Goal: Find contact information: Obtain details needed to contact an individual or organization

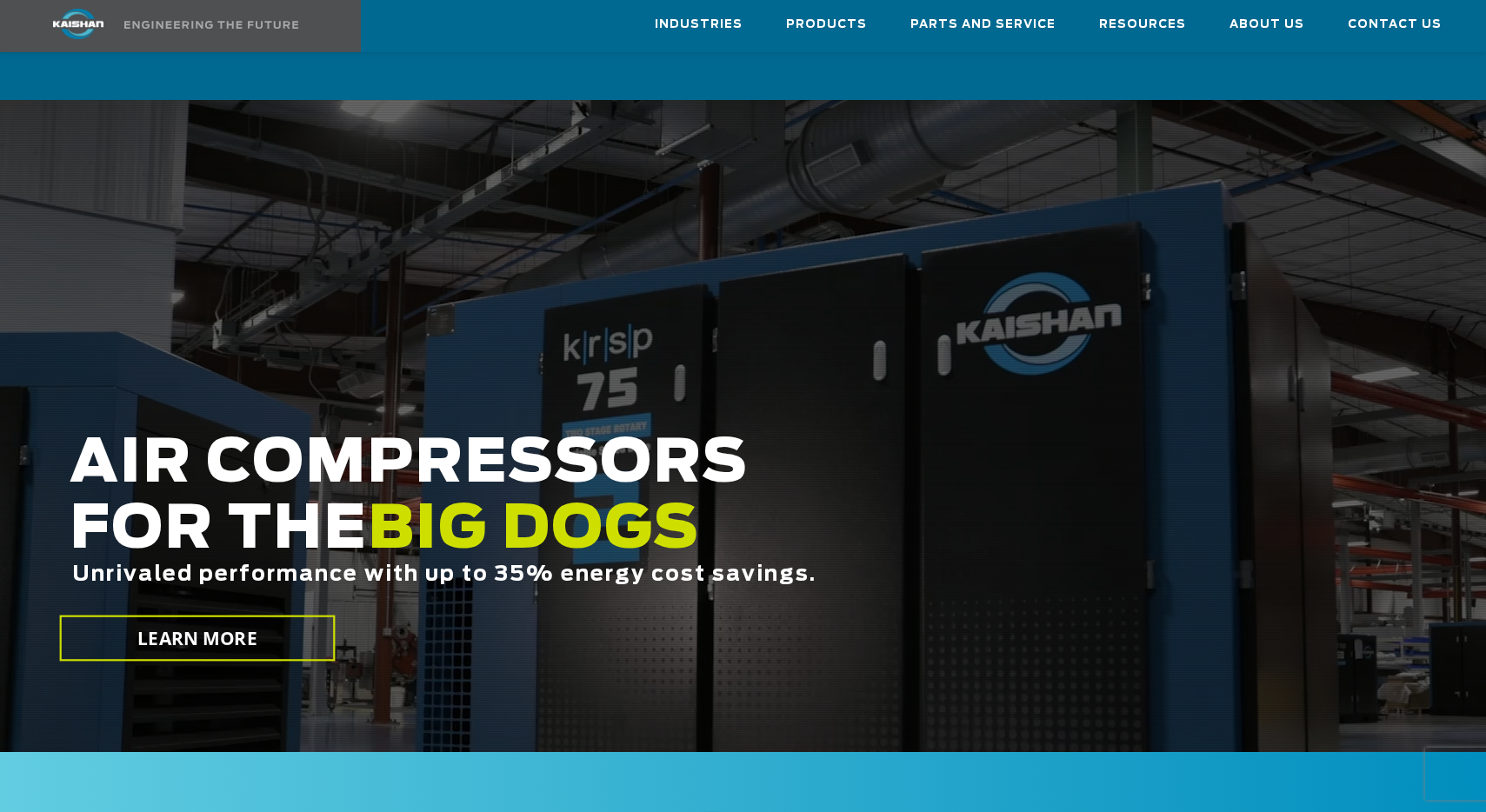
scroll to position [8, 0]
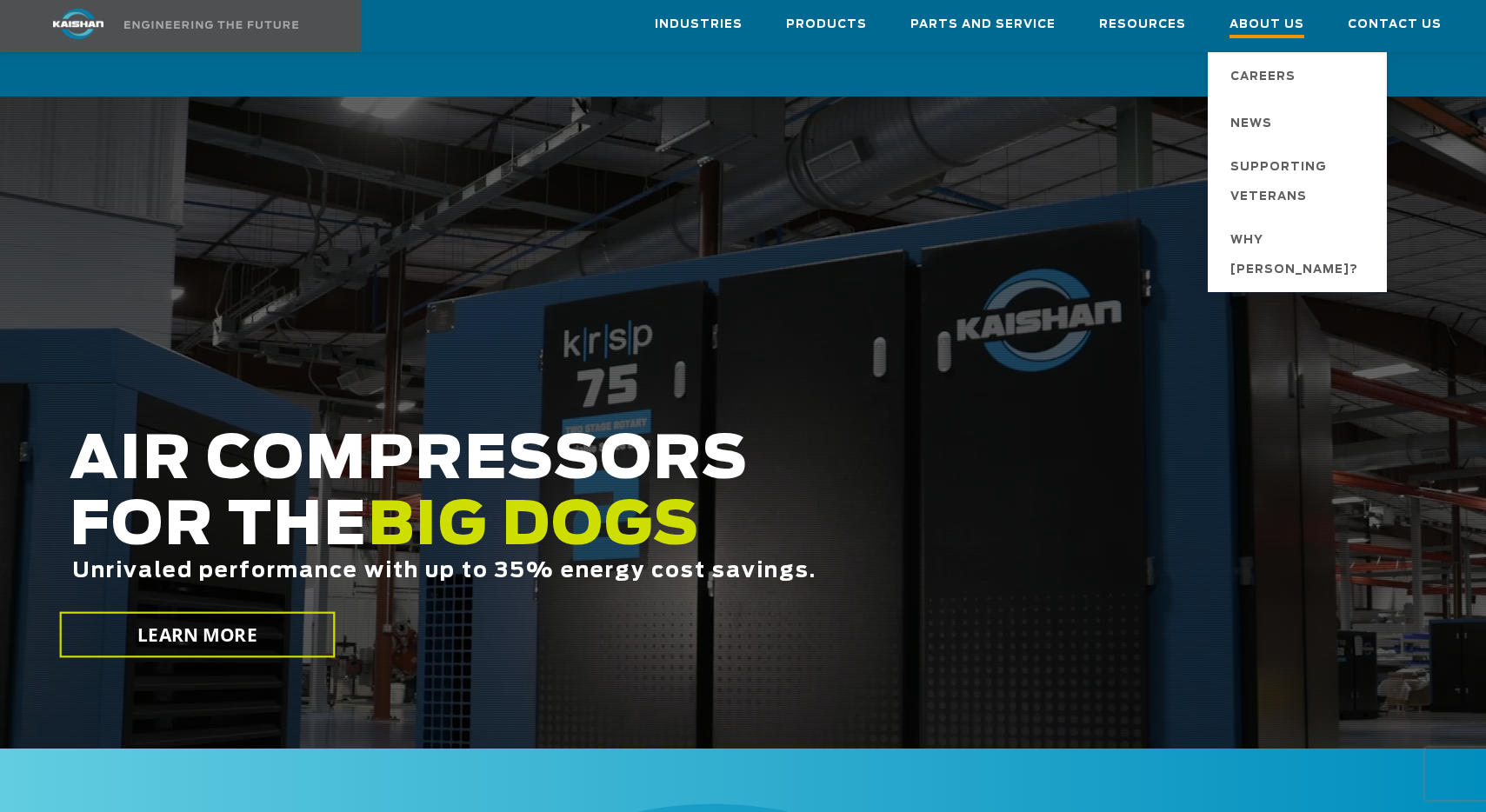
click at [1267, 26] on span "About Us" at bounding box center [1266, 26] width 75 height 24
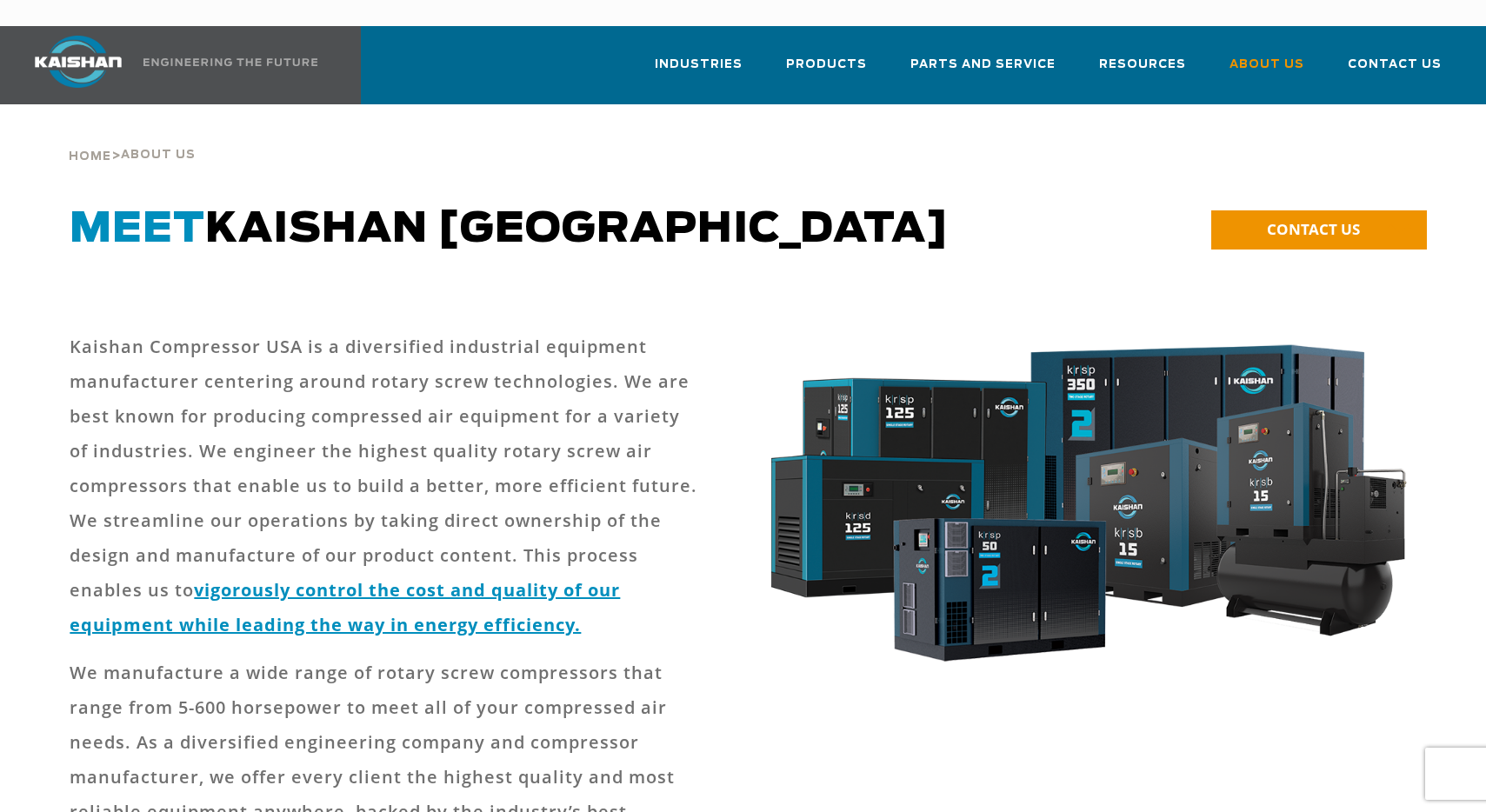
click at [110, 329] on p "Kaishan Compressor USA is a diversified industrial equipment manufacturer cente…" at bounding box center [382, 485] width 628 height 313
click at [72, 329] on p "Kaishan Compressor USA is a diversified industrial equipment manufacturer cente…" at bounding box center [382, 485] width 628 height 313
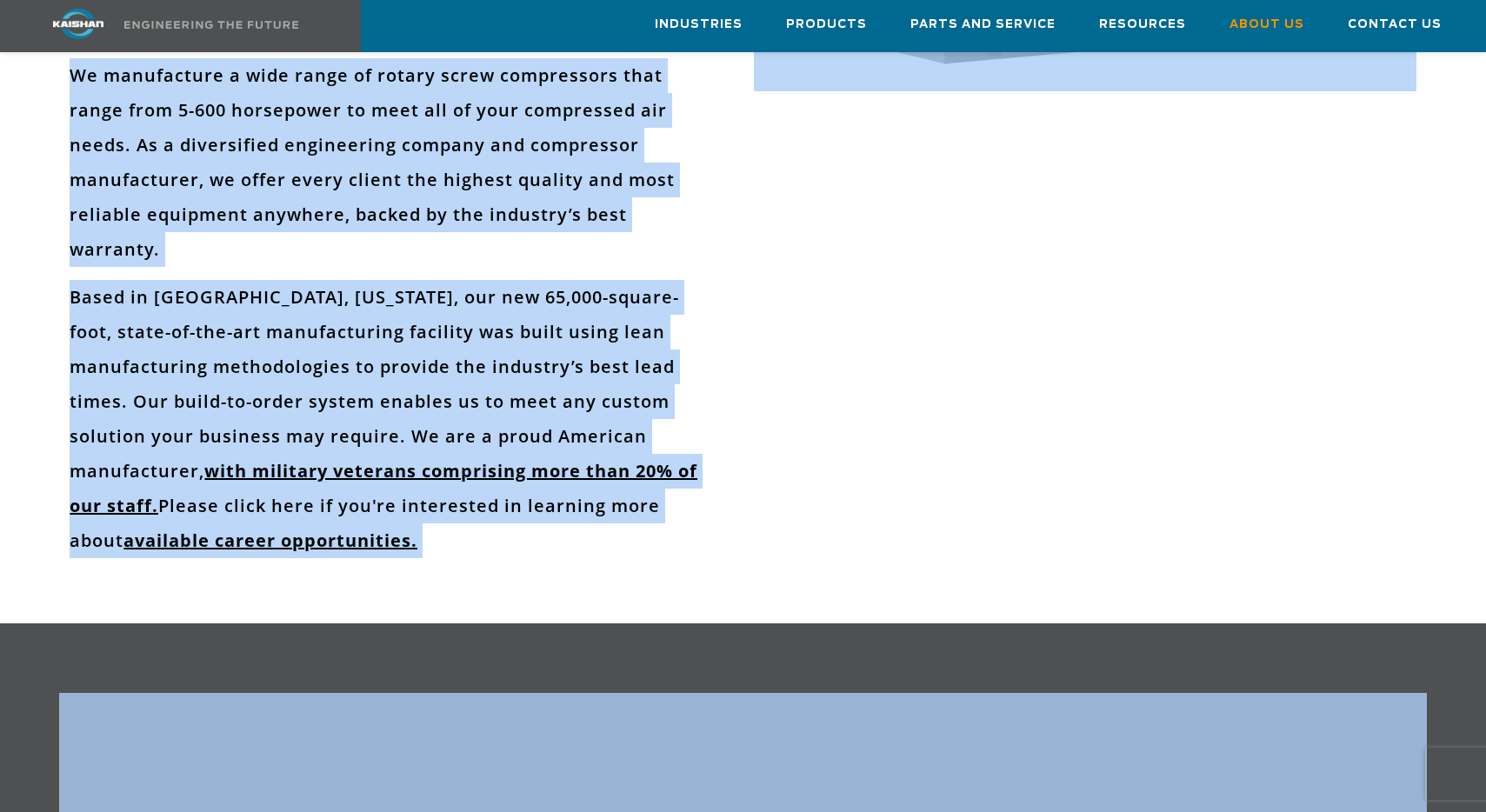
scroll to position [630, 0]
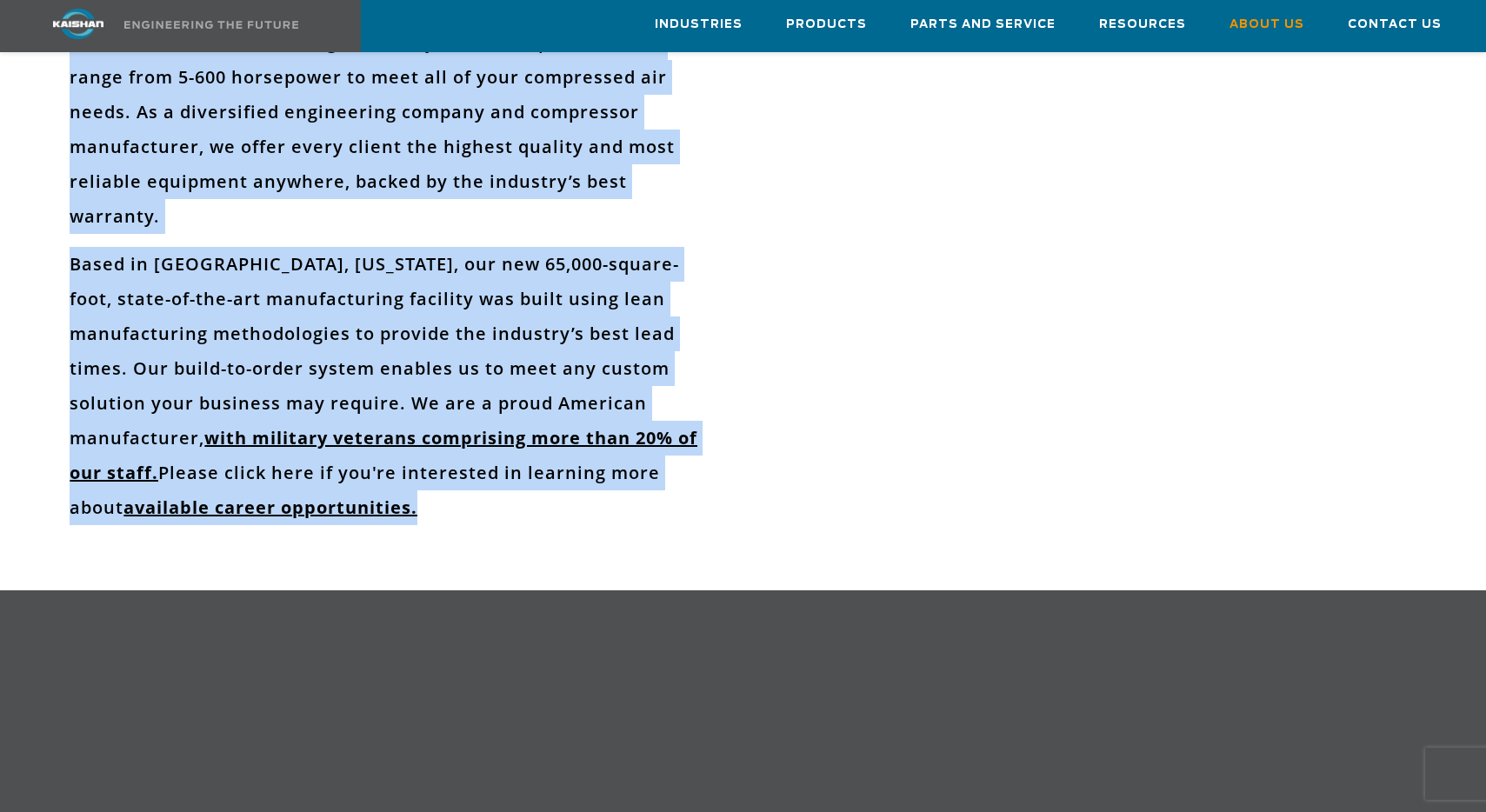
drag, startPoint x: 71, startPoint y: 320, endPoint x: 690, endPoint y: 484, distance: 640.4
click at [690, 484] on div "Kaishan Compressor USA is a diversified industrial equipment manufacturer cente…" at bounding box center [382, 118] width 628 height 839
copy div "Kaishan Compressor USA is a diversified industrial equipment manufacturer cente…"
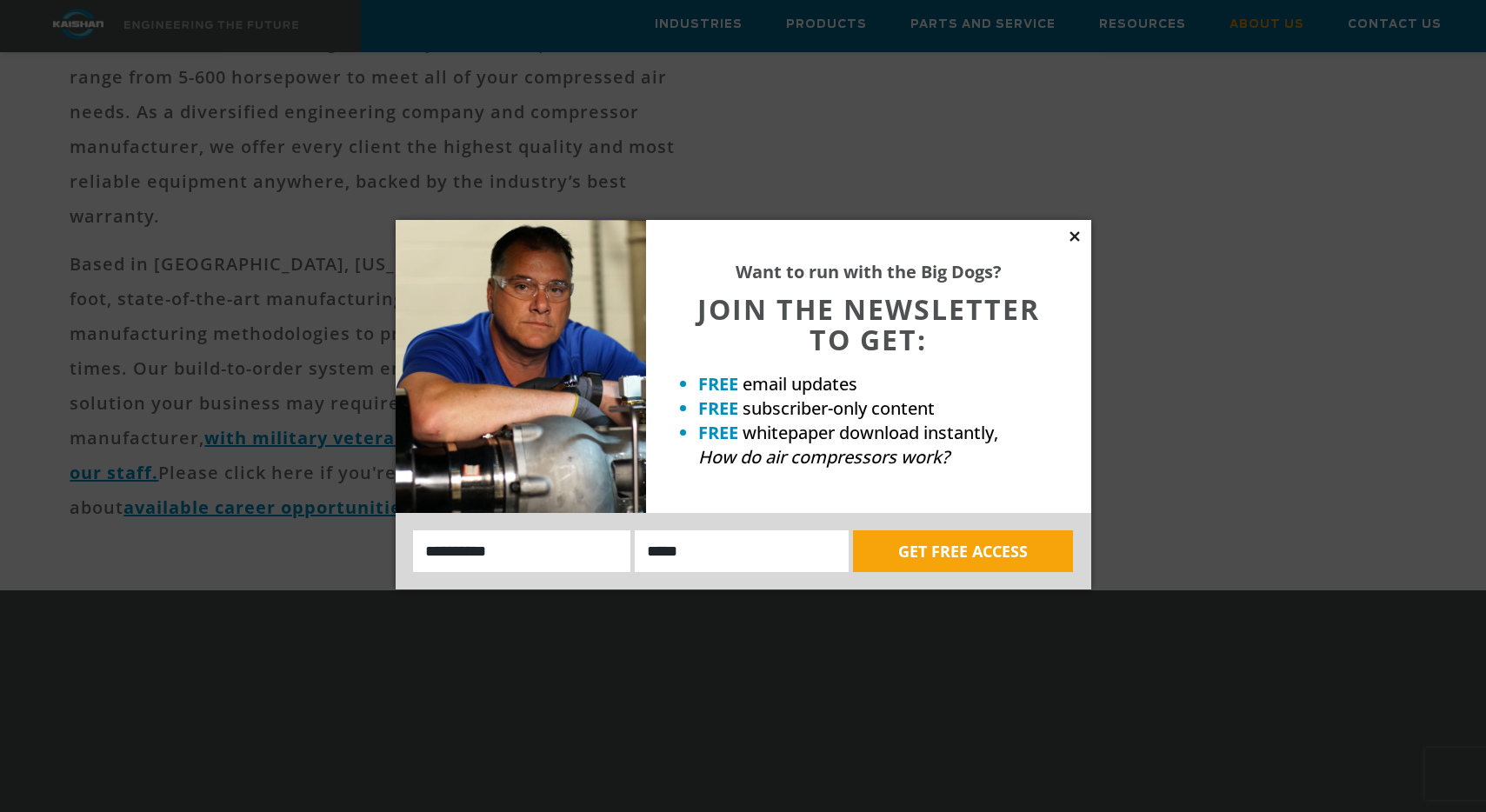
click at [1076, 234] on icon at bounding box center [1074, 236] width 9 height 9
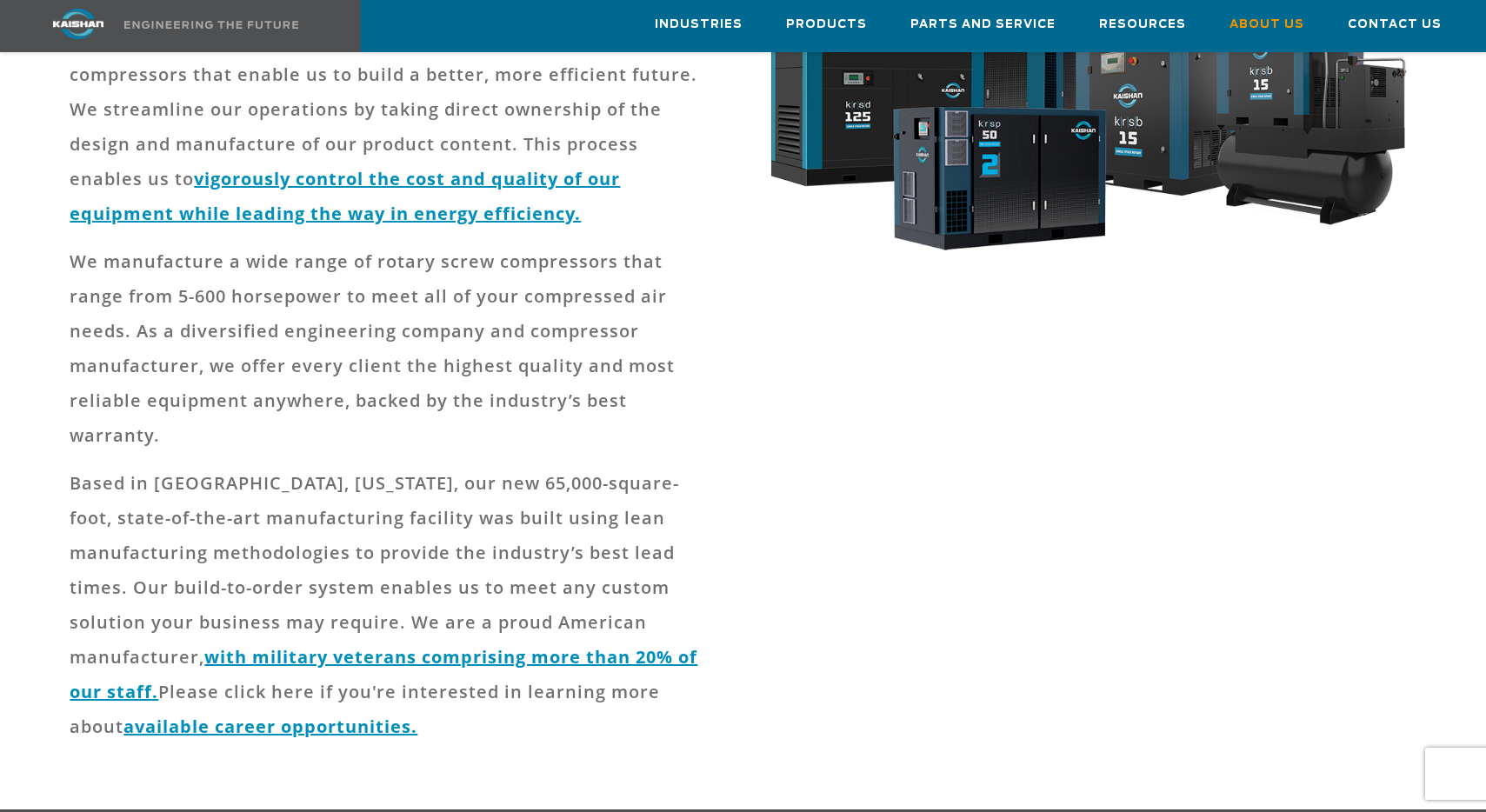
scroll to position [0, 0]
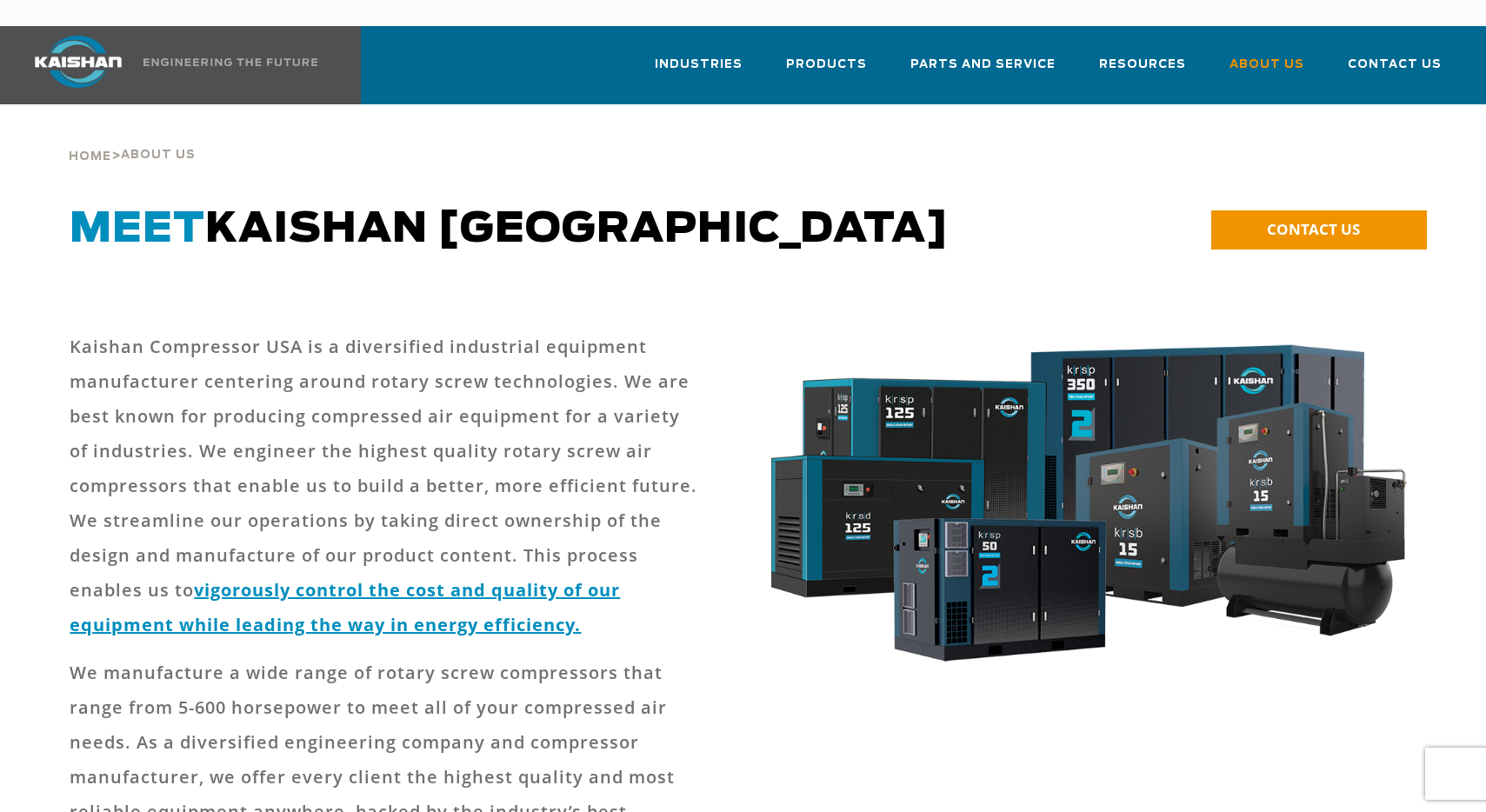
click at [79, 36] on img at bounding box center [79, 62] width 131 height 52
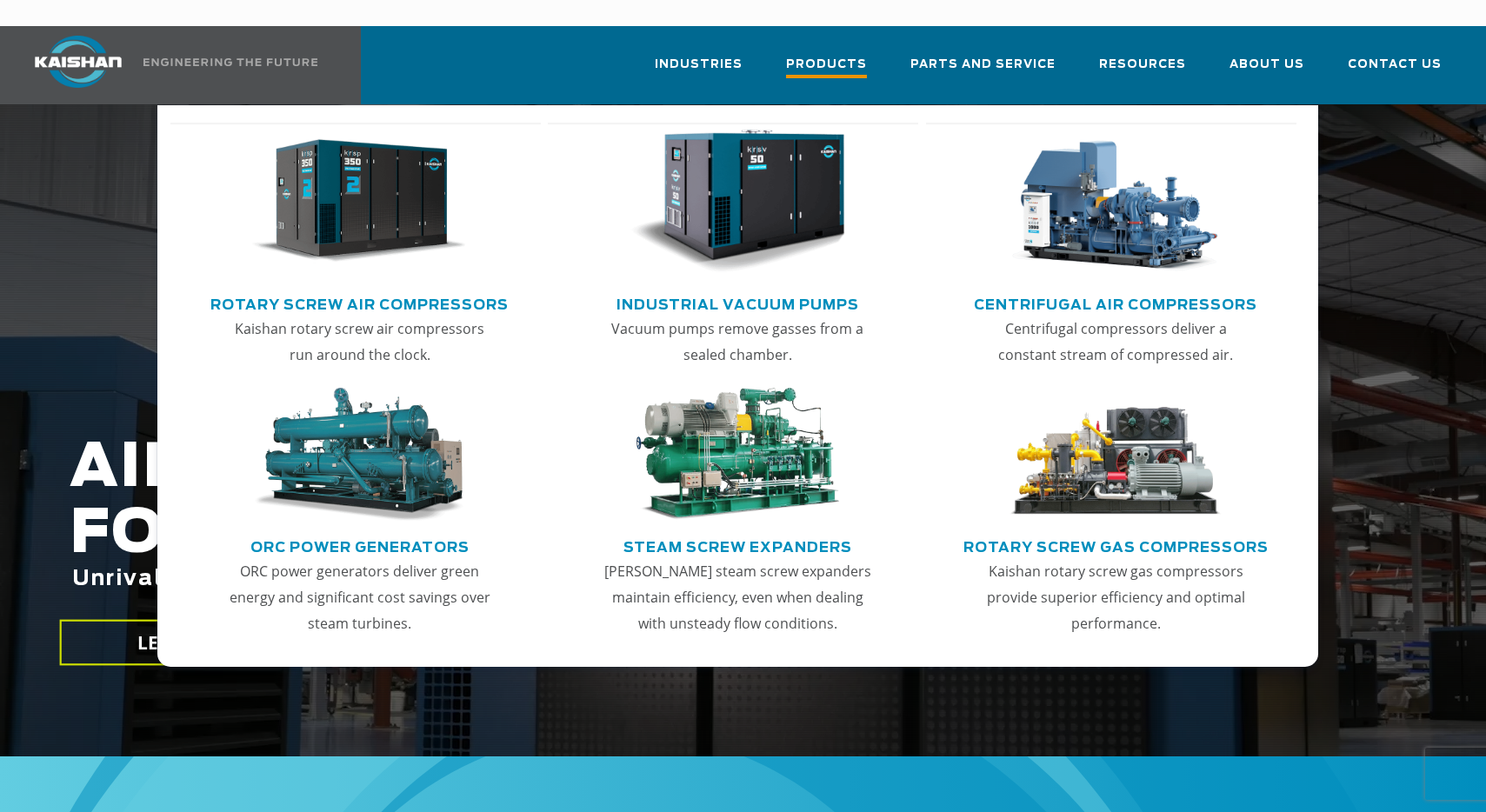
click at [838, 55] on span "Products" at bounding box center [825, 66] width 80 height 24
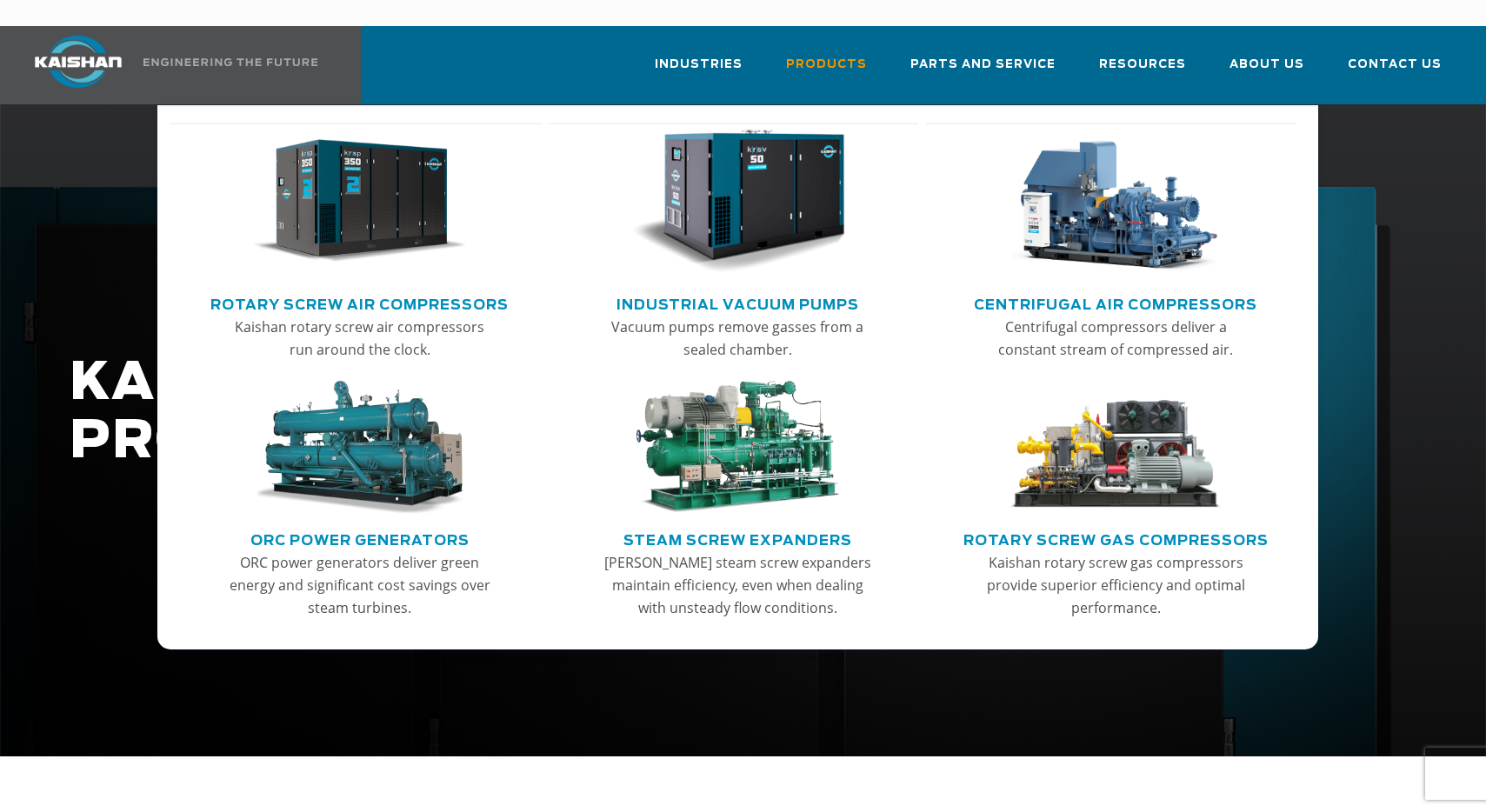
click at [759, 290] on link "Industrial Vacuum Pumps" at bounding box center [737, 303] width 242 height 26
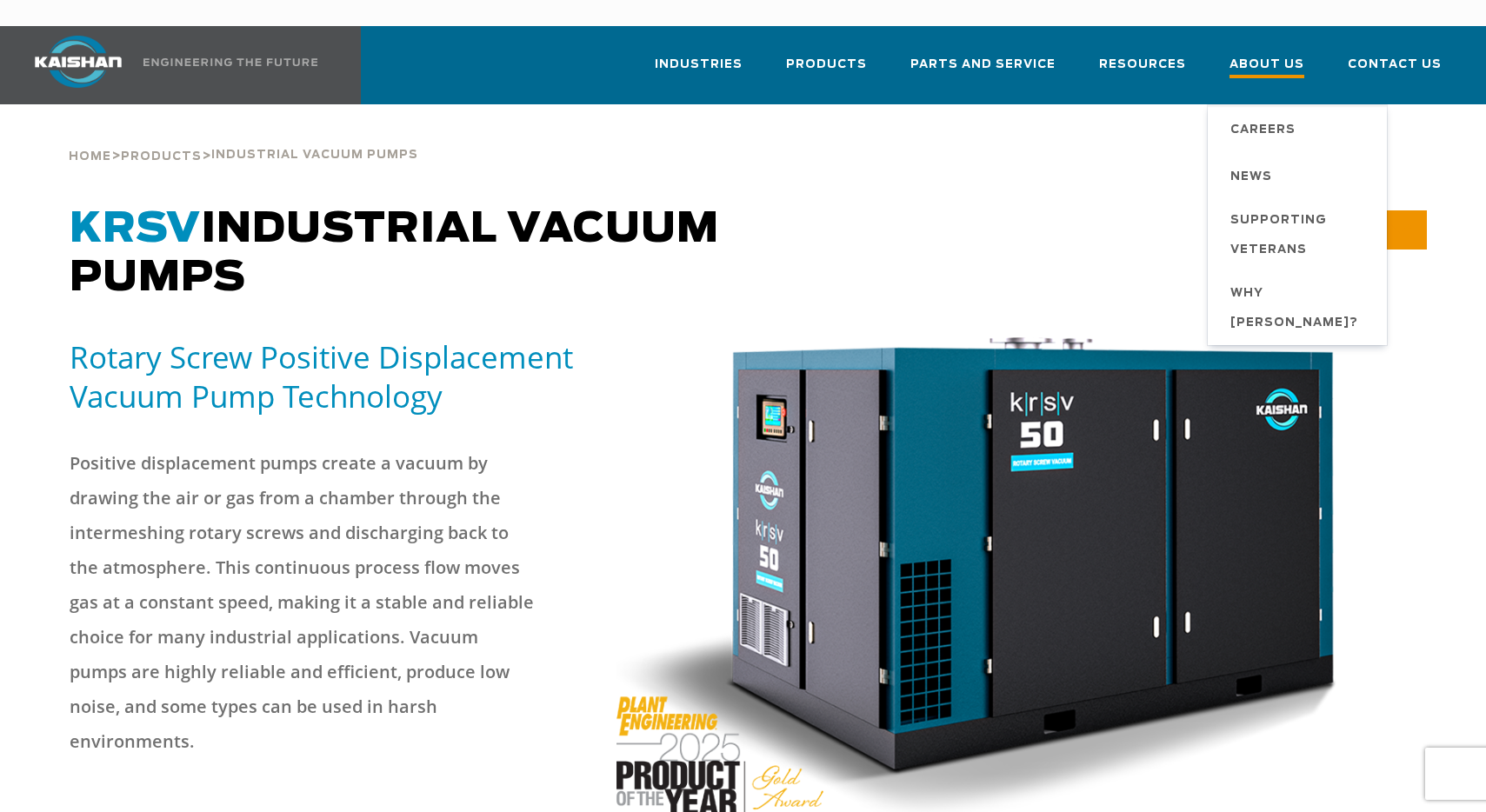
click at [1257, 55] on span "About Us" at bounding box center [1266, 66] width 75 height 24
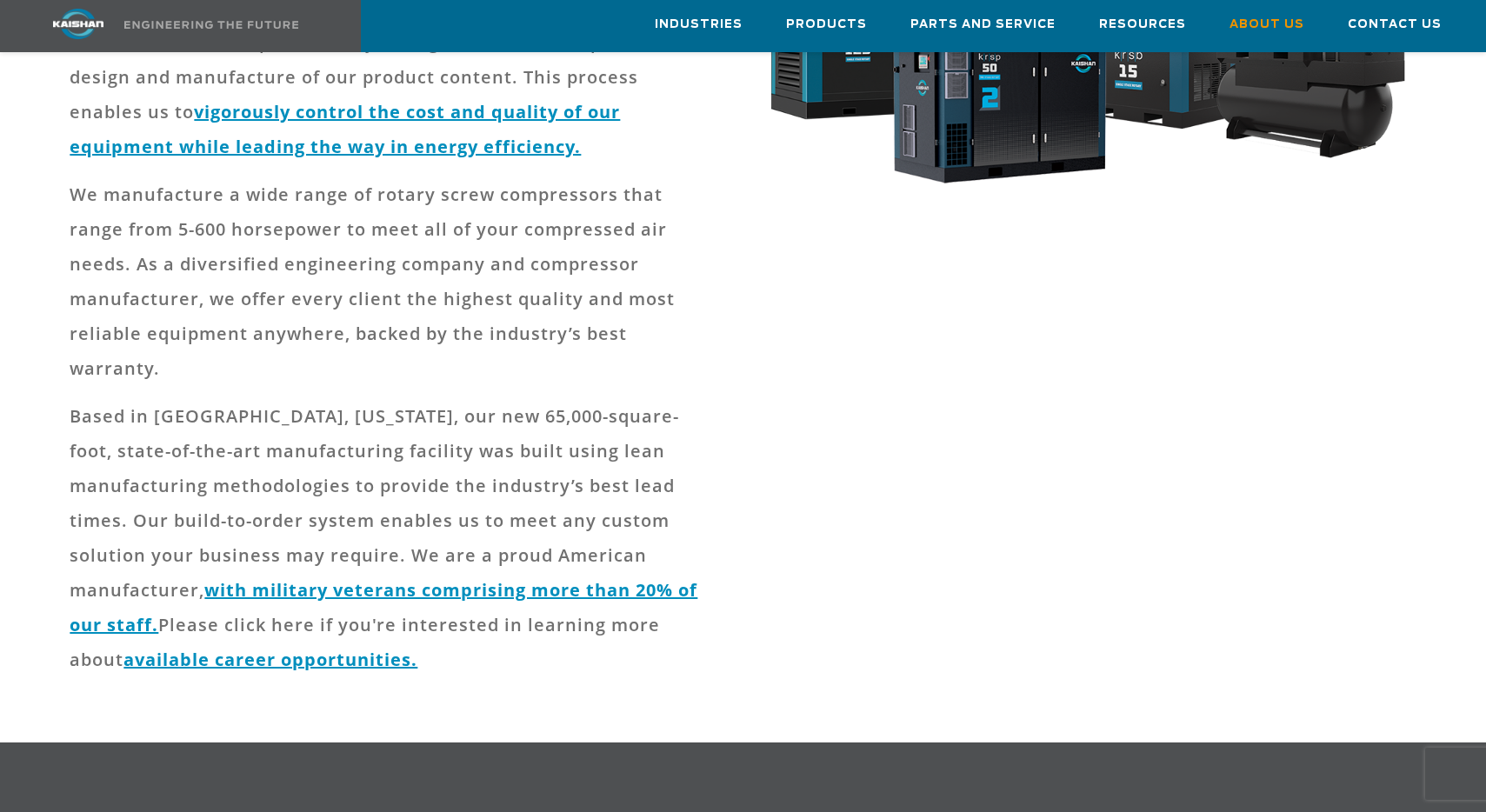
scroll to position [477, 0]
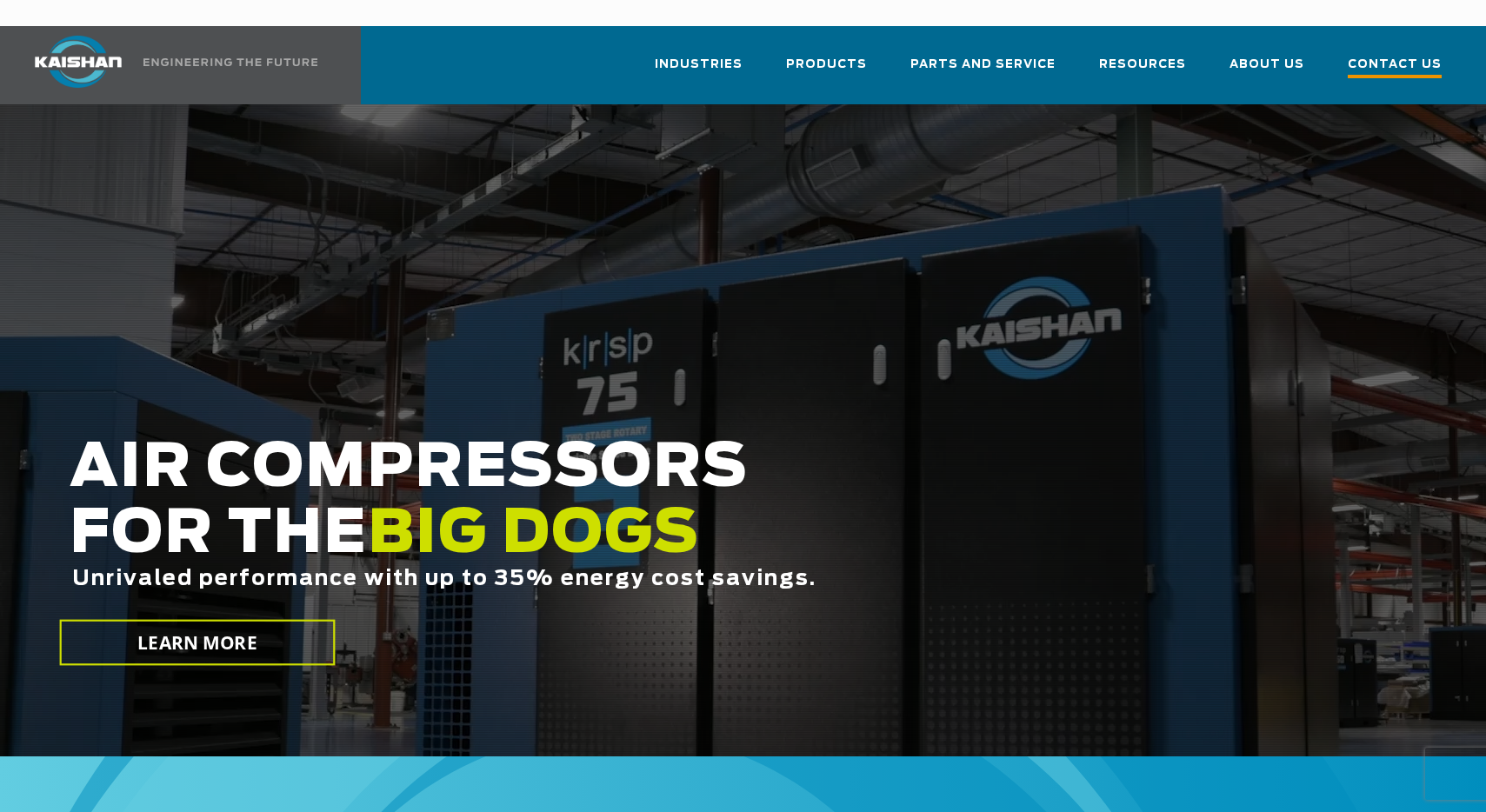
click at [1407, 55] on span "Contact Us" at bounding box center [1394, 66] width 94 height 24
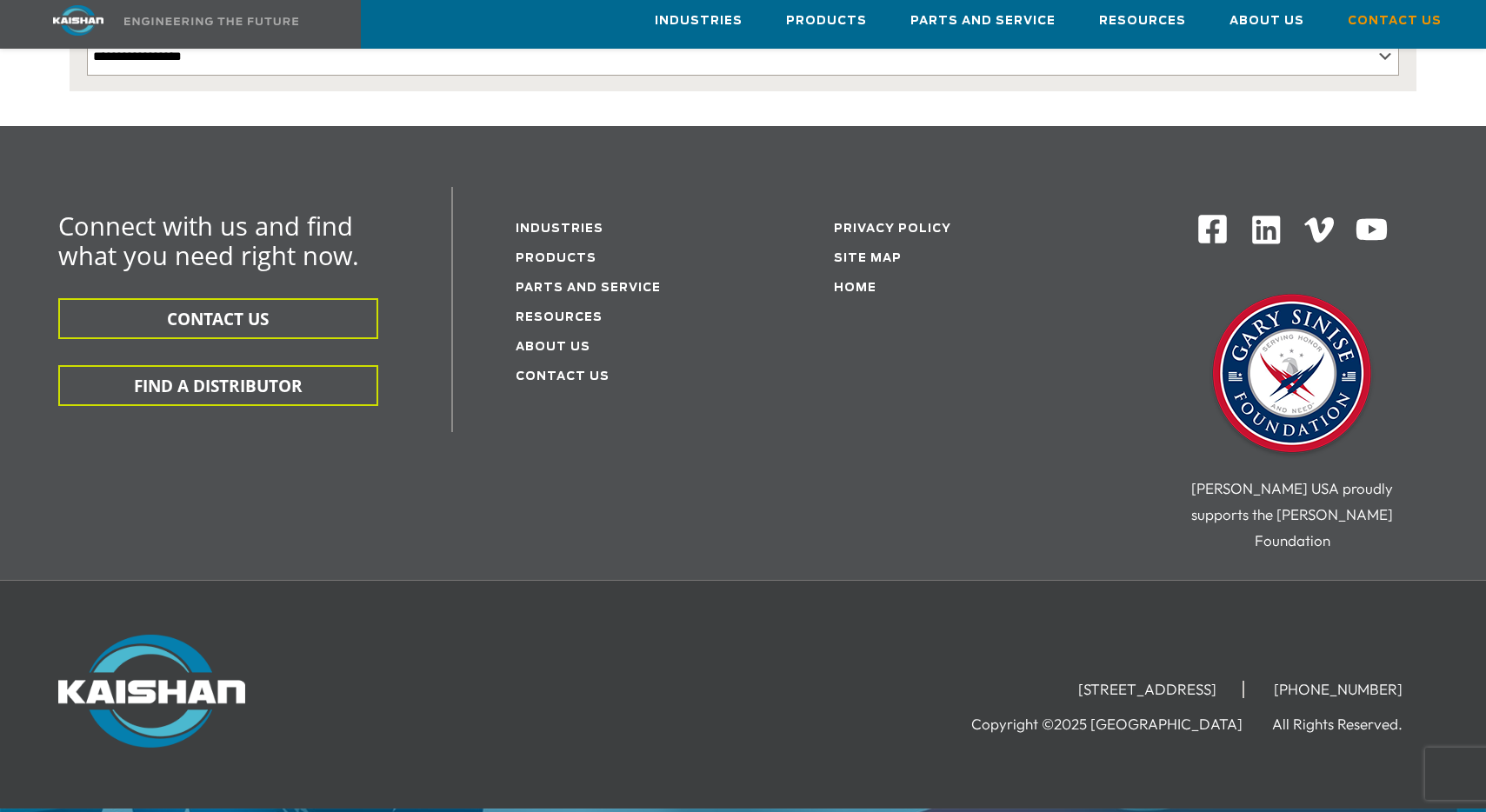
scroll to position [472, 0]
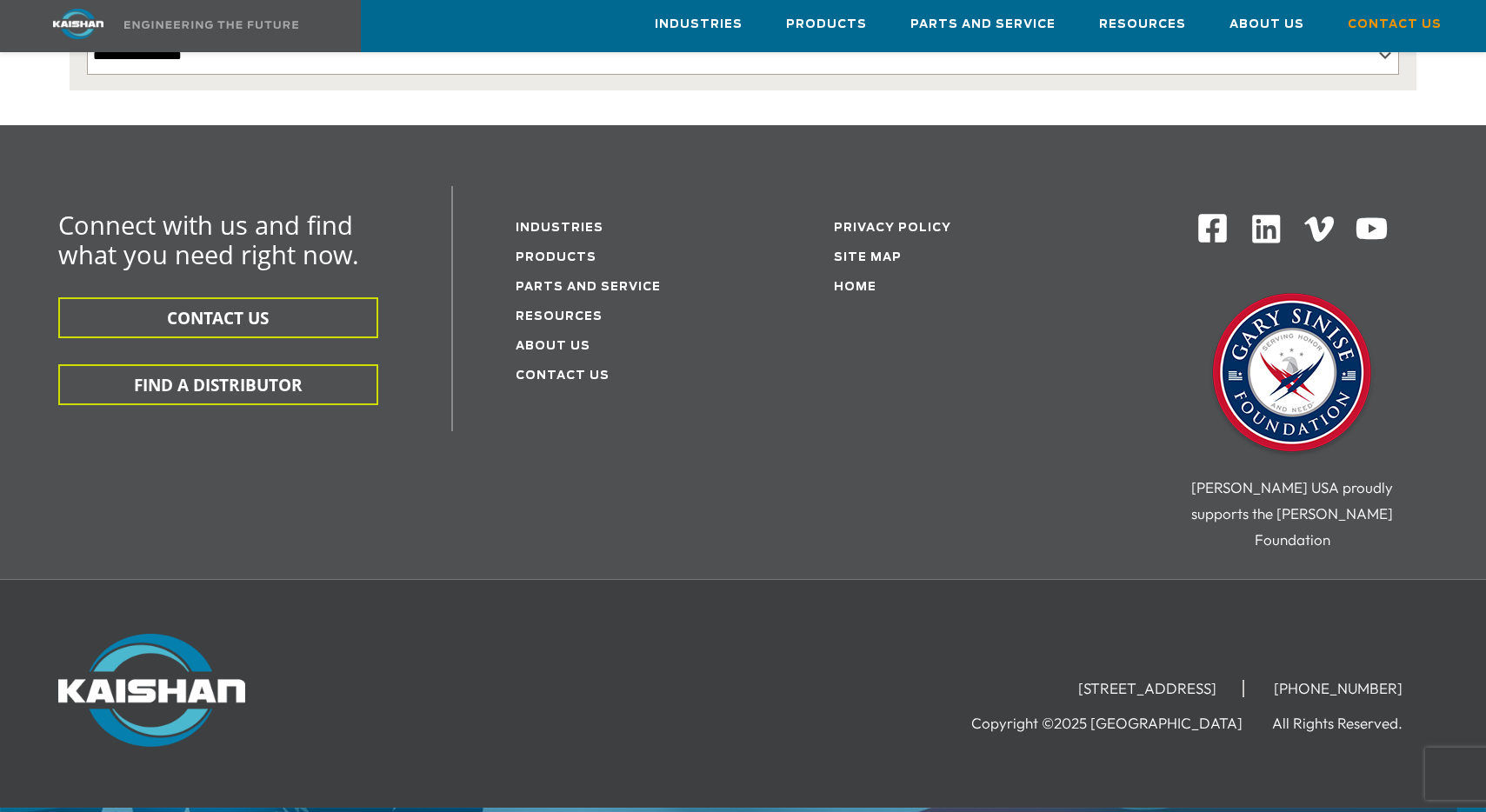
click at [1053, 680] on li "[STREET_ADDRESS]" at bounding box center [1148, 688] width 192 height 17
drag, startPoint x: 961, startPoint y: 603, endPoint x: 1254, endPoint y: 604, distance: 293.0
click at [1245, 680] on li "[STREET_ADDRESS]" at bounding box center [1148, 688] width 192 height 17
copy li "[STREET_ADDRESS]"
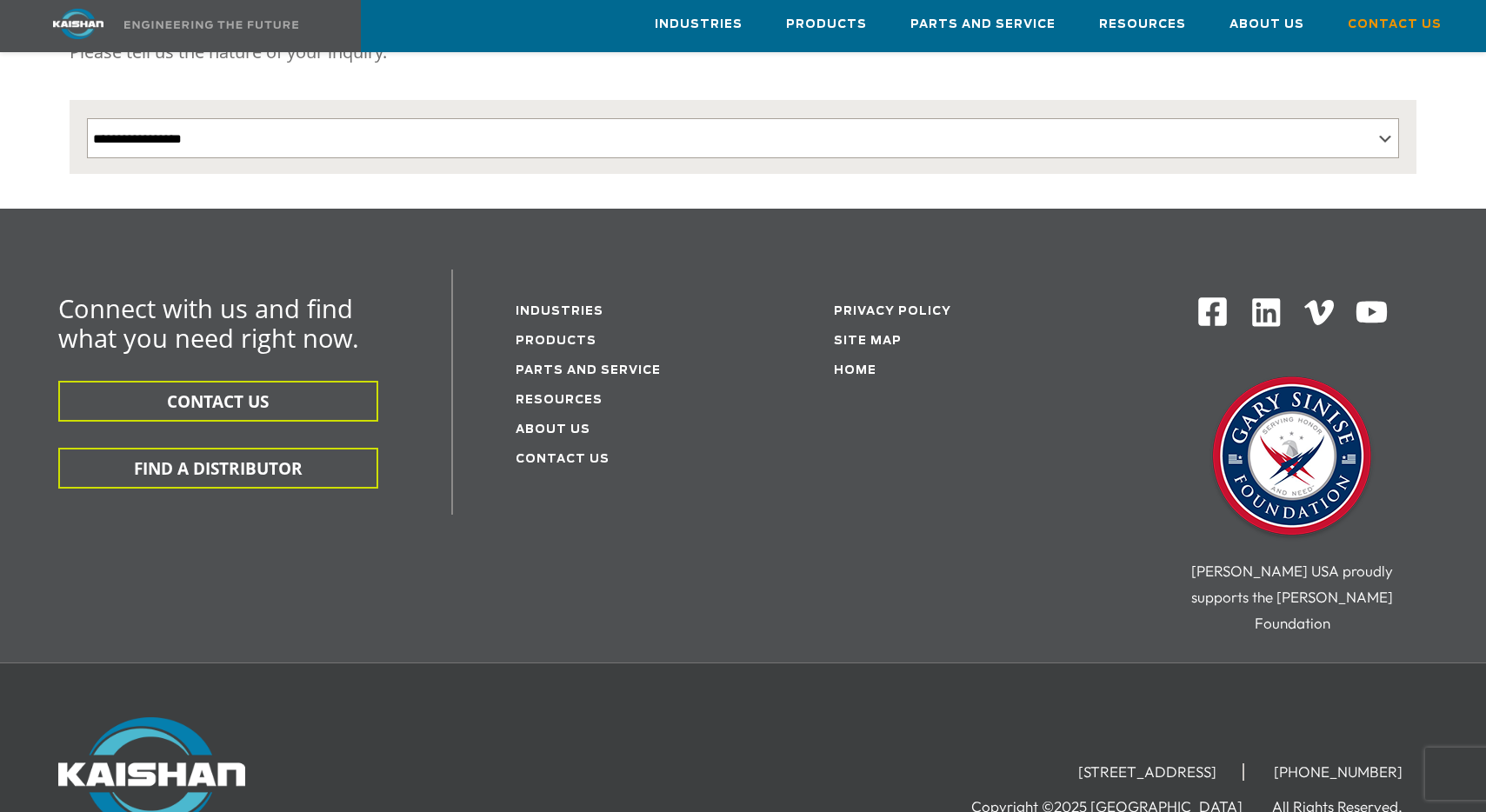
scroll to position [393, 0]
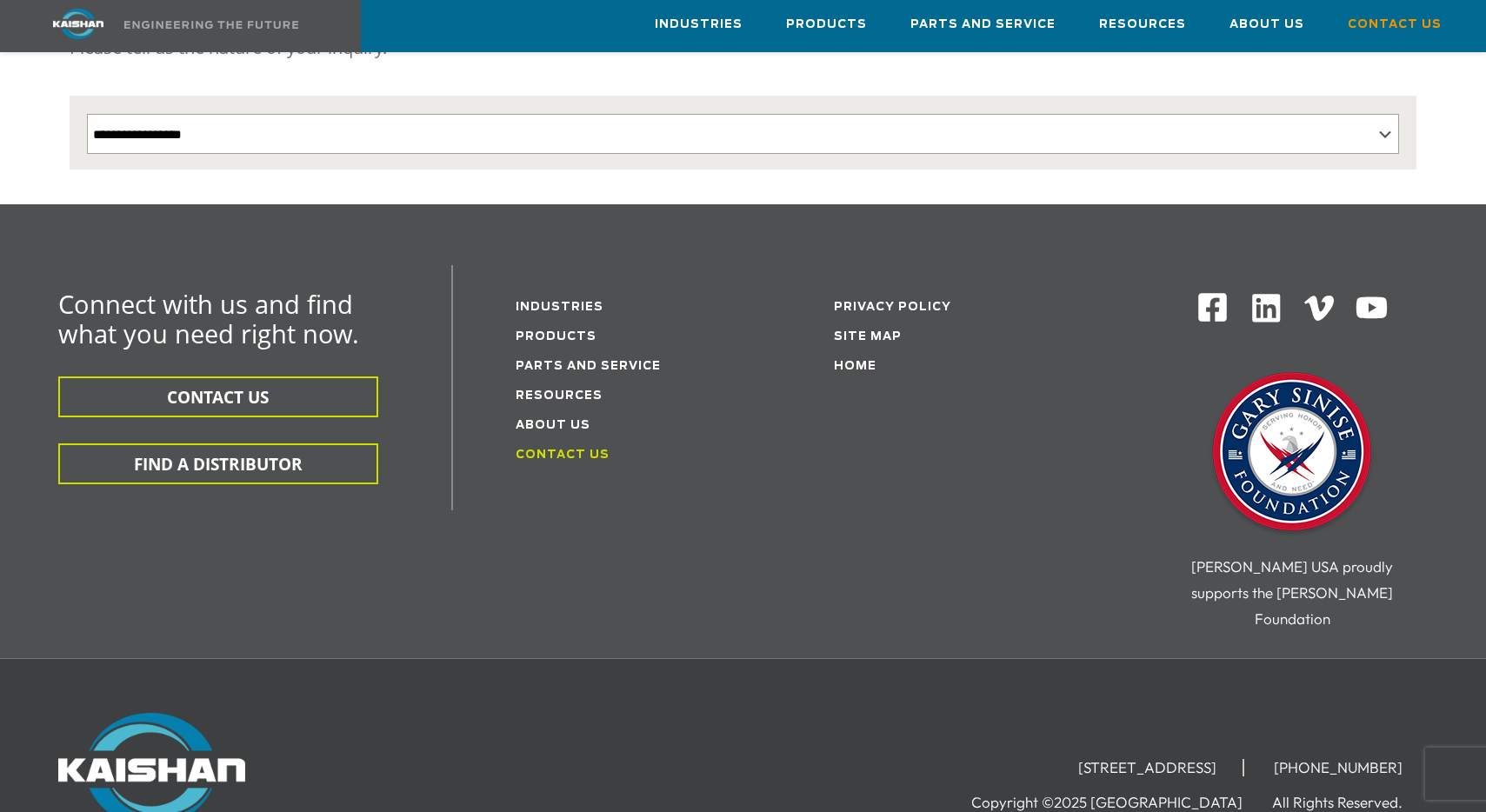
click at [553, 450] on link "Contact Us" at bounding box center [562, 455] width 94 height 11
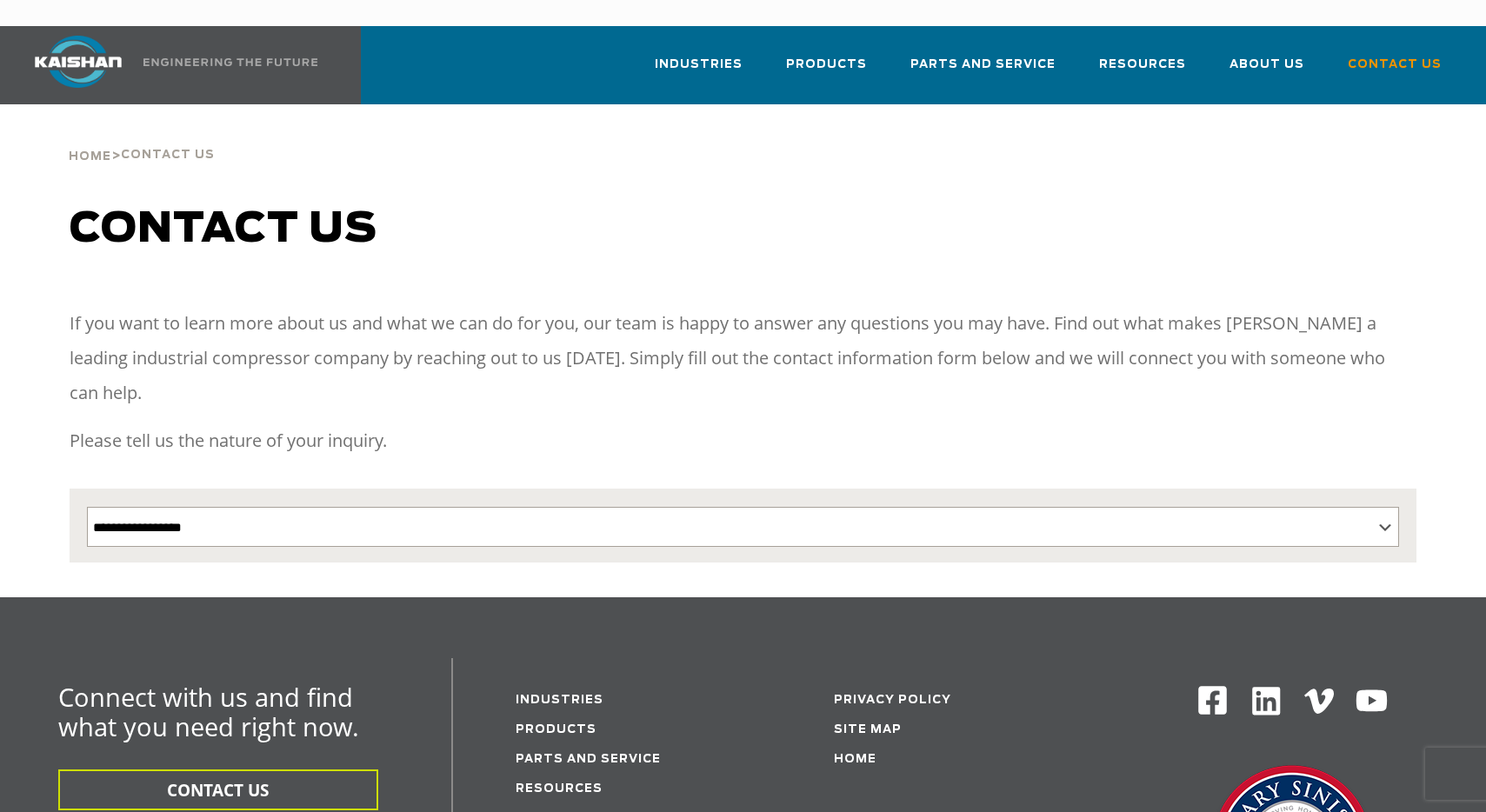
scroll to position [472, 0]
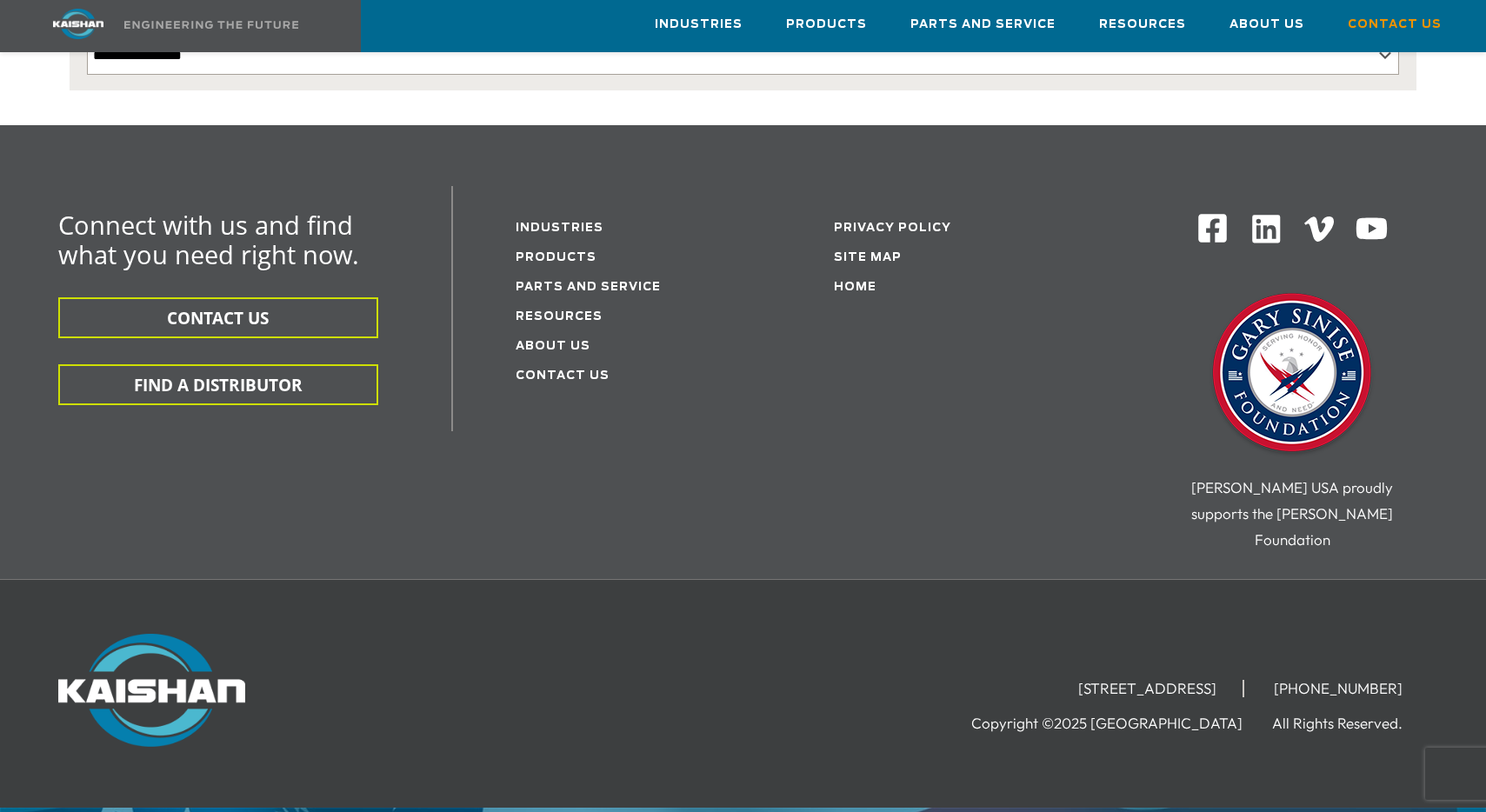
click at [1212, 212] on img at bounding box center [1212, 228] width 32 height 32
click at [1372, 212] on img at bounding box center [1371, 229] width 34 height 34
